Goal: Find specific page/section: Find specific page/section

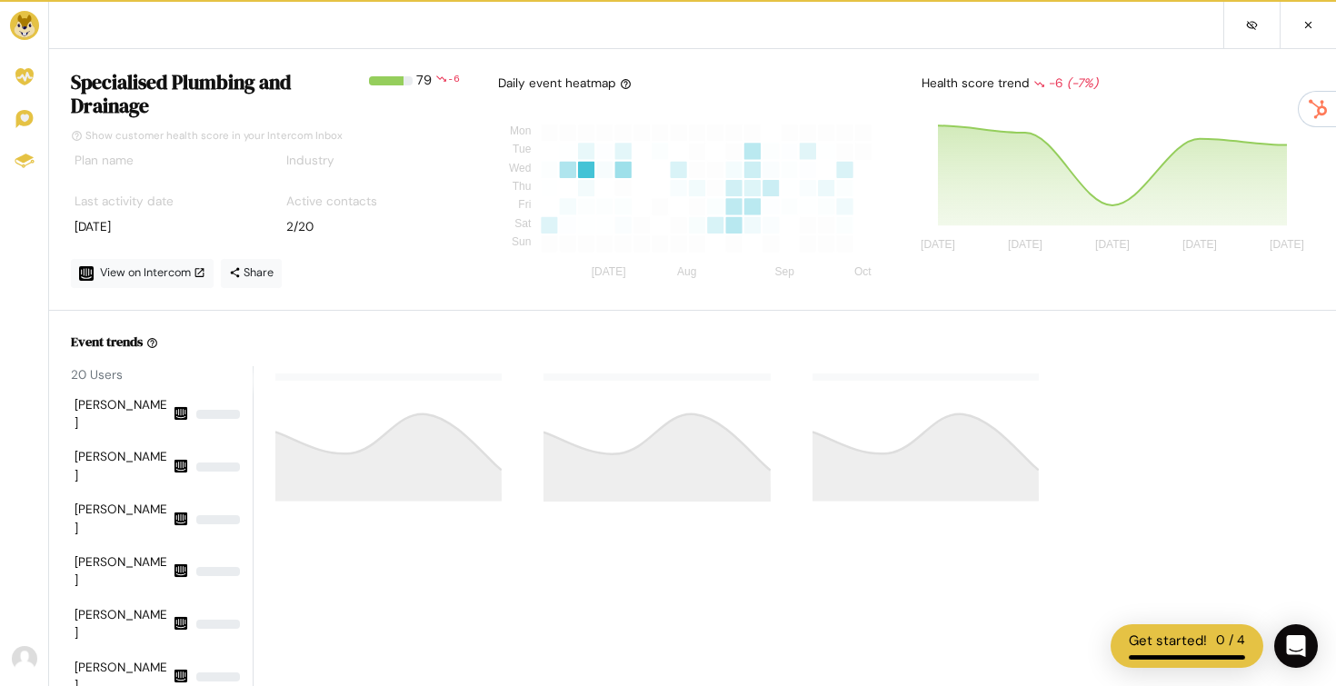
scroll to position [177, 396]
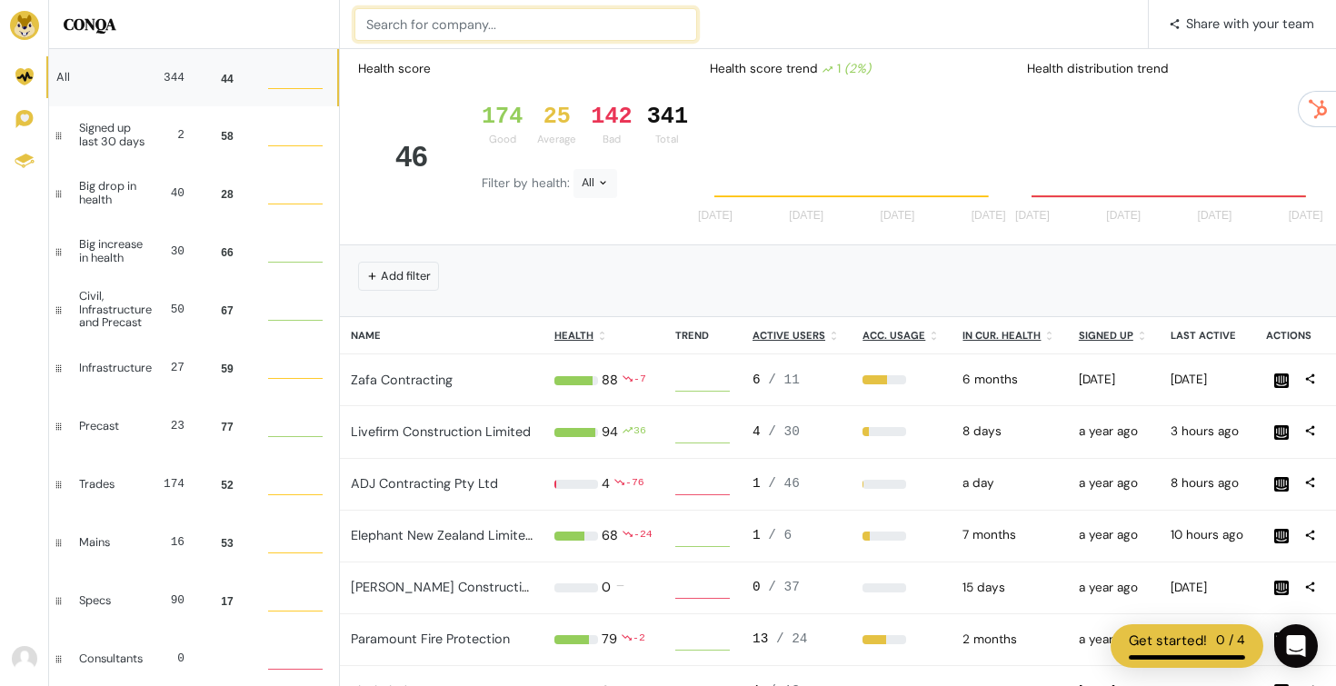
click at [509, 19] on input at bounding box center [525, 24] width 343 height 33
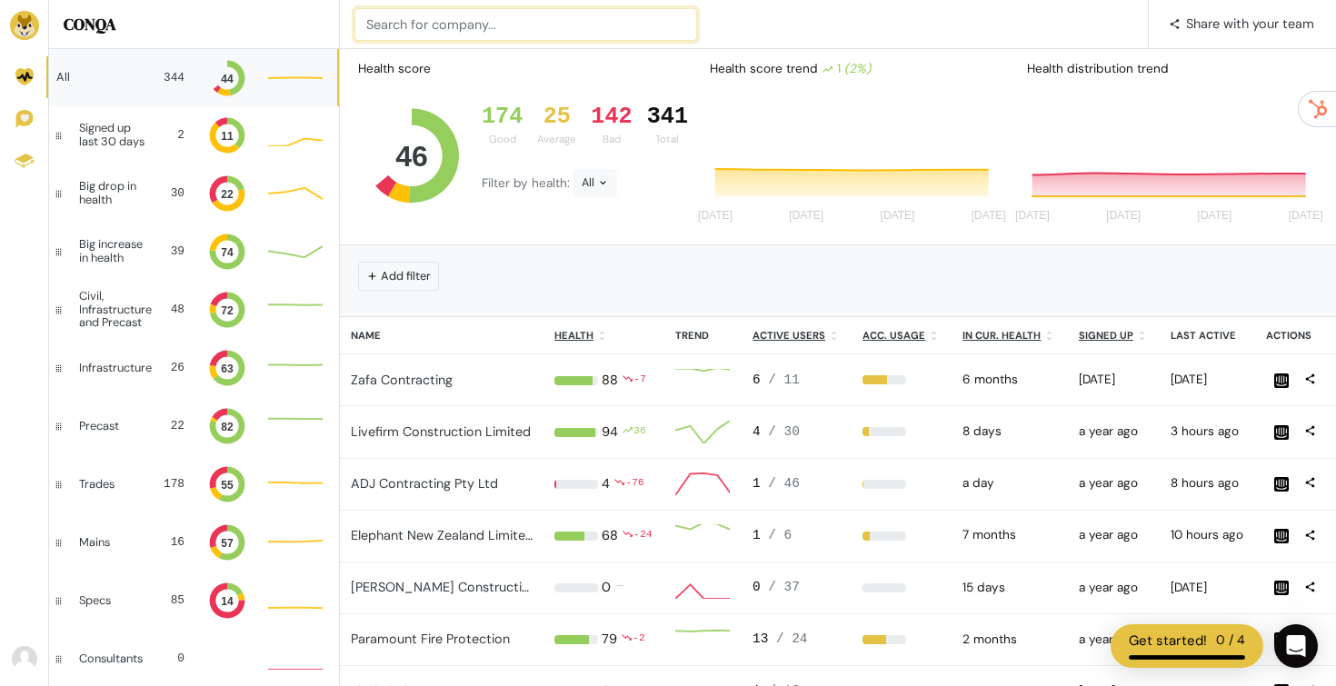
scroll to position [0, 0]
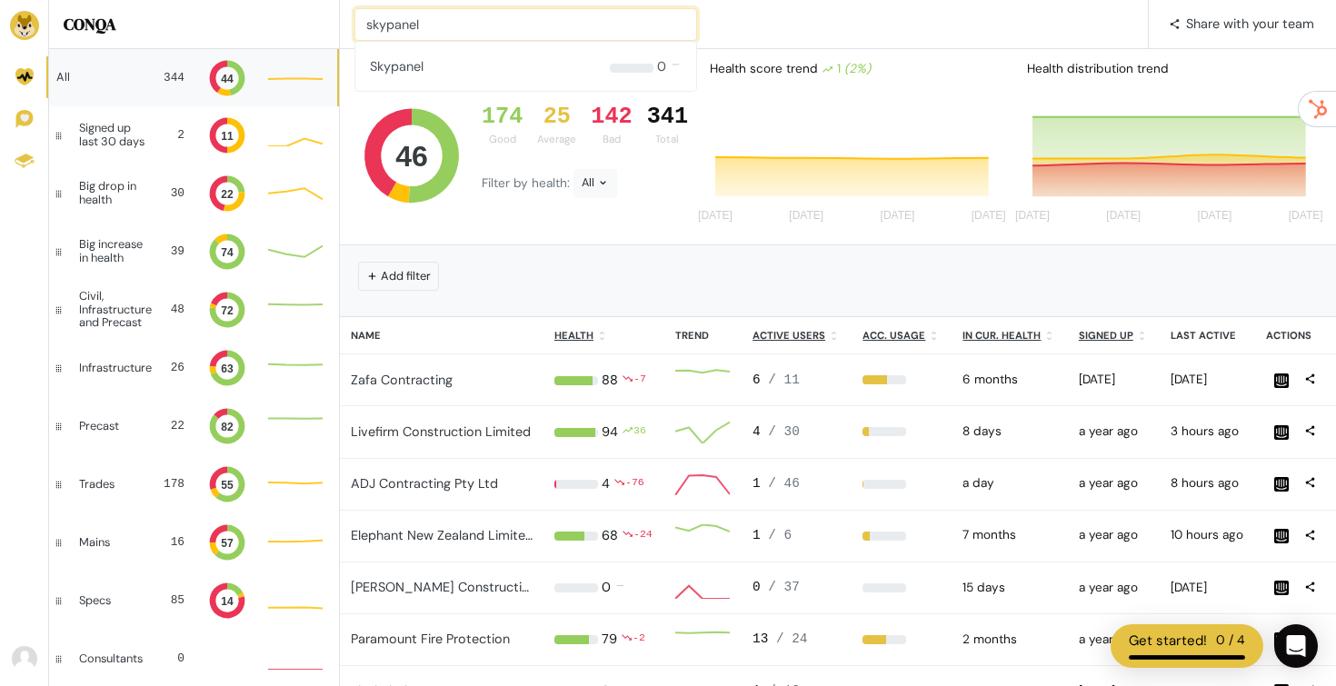
type input "skypanel"
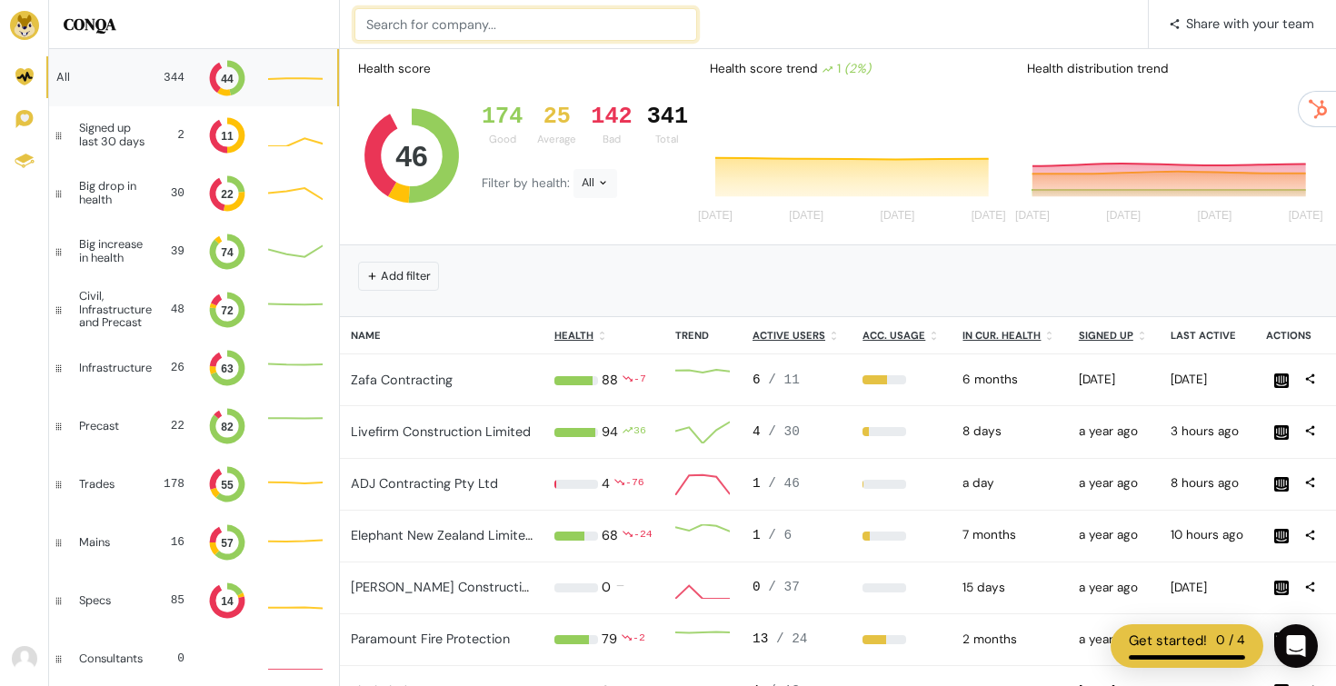
click at [422, 27] on input at bounding box center [525, 24] width 343 height 33
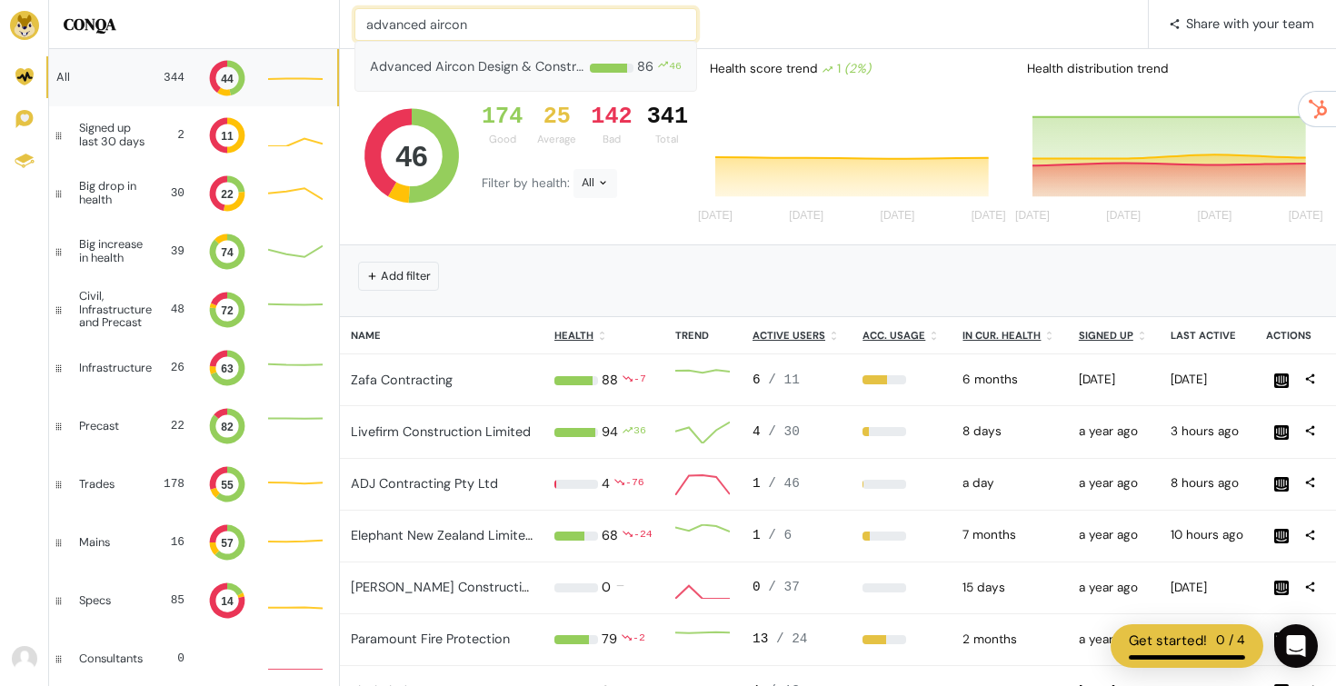
type input "advanced aircon"
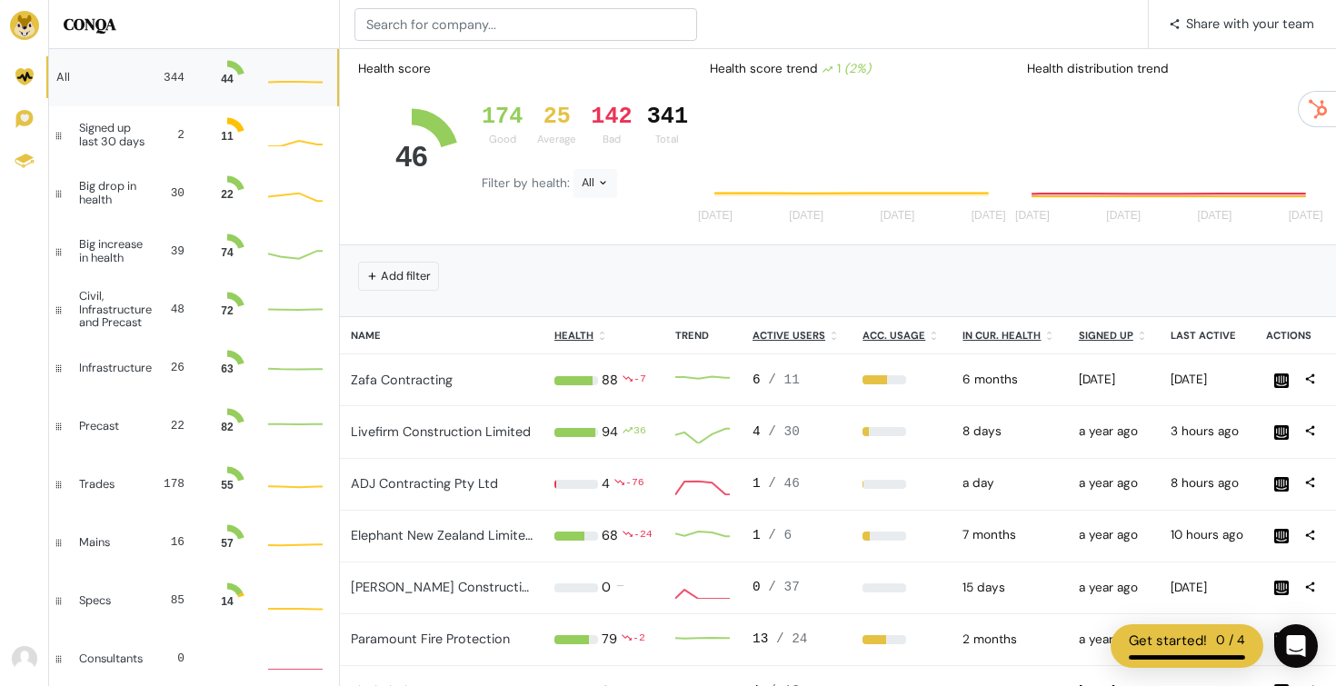
scroll to position [49, 55]
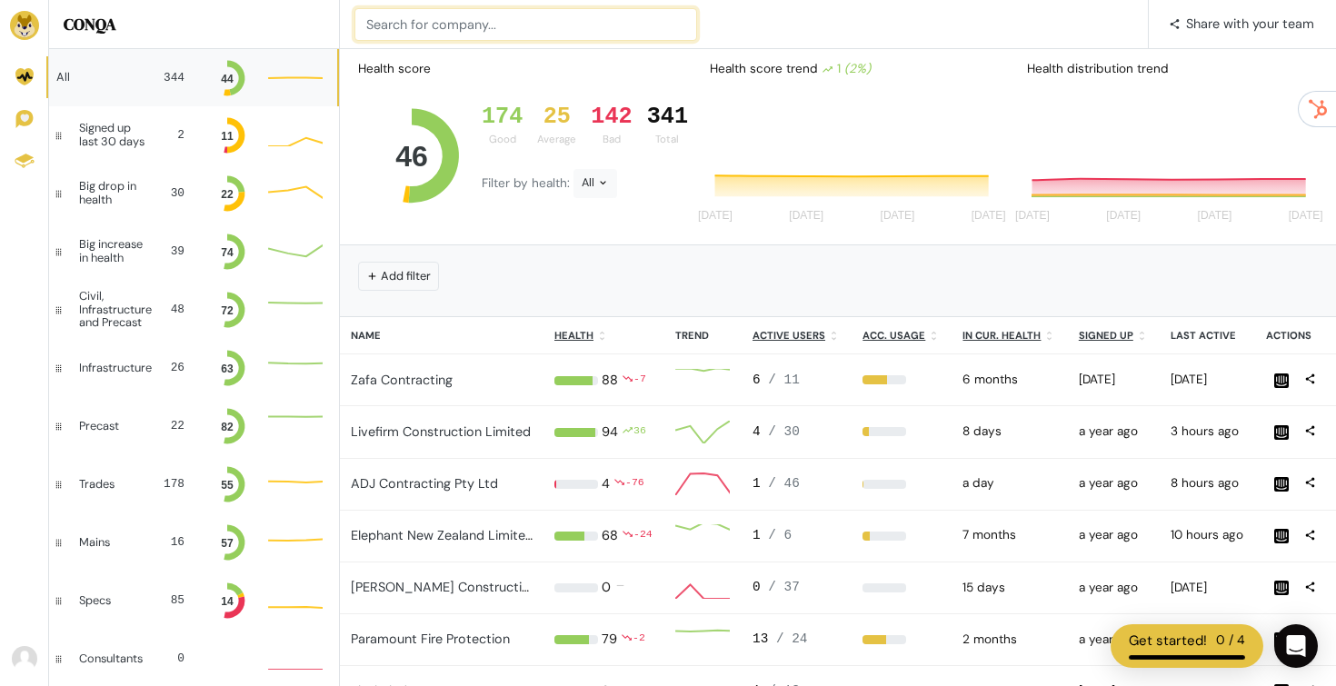
click at [420, 15] on input at bounding box center [525, 24] width 343 height 33
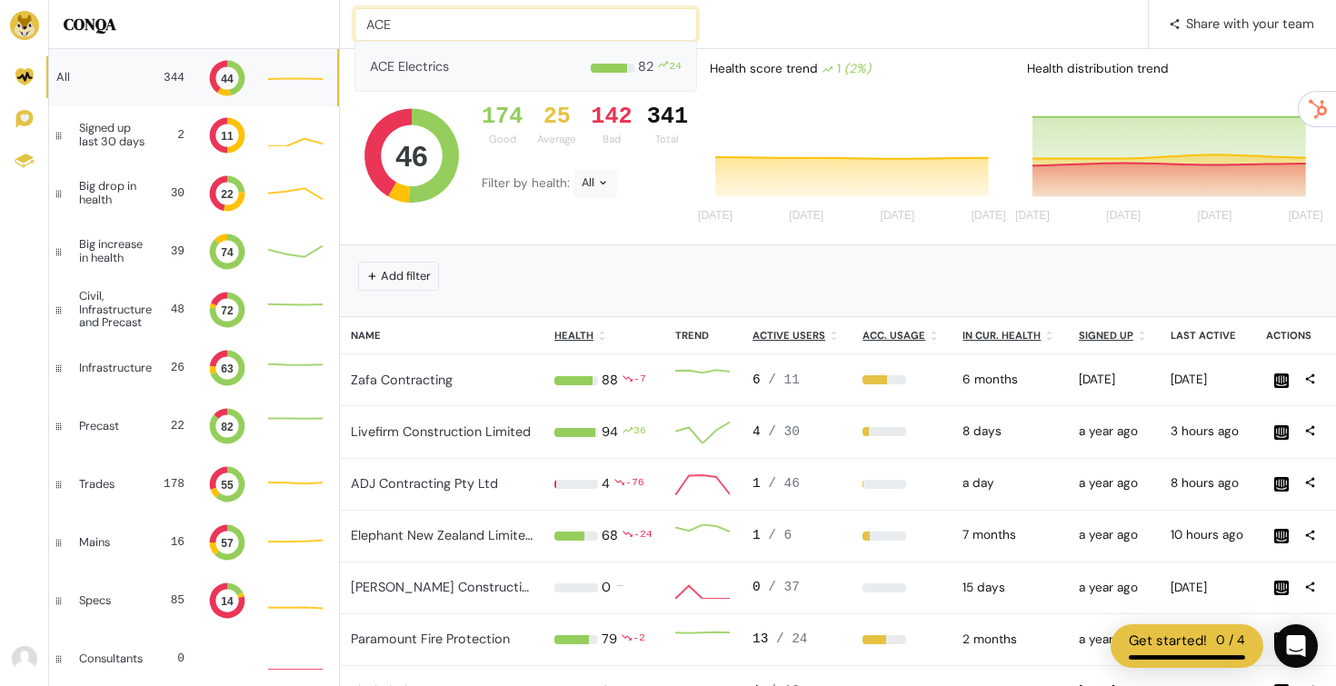
type input "ACE"
